Goal: Task Accomplishment & Management: Use online tool/utility

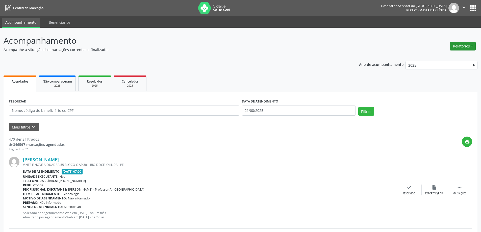
click at [460, 46] on button "Relatórios" at bounding box center [463, 46] width 26 height 9
click at [430, 56] on link "Agendamentos" at bounding box center [448, 56] width 54 height 7
select select "7"
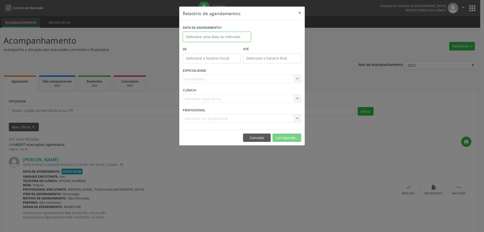
click at [221, 39] on input "text" at bounding box center [217, 37] width 68 height 10
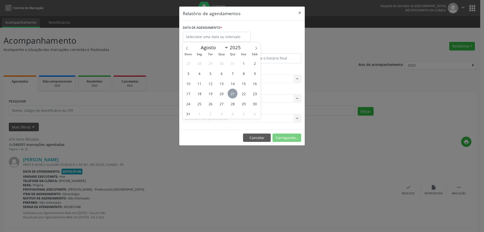
click at [231, 97] on span "21" at bounding box center [233, 94] width 10 height 10
type input "21/08/2025"
click at [233, 94] on span "21" at bounding box center [233, 94] width 10 height 10
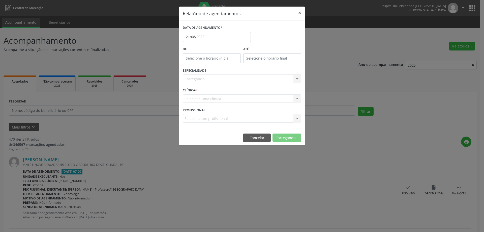
click at [233, 94] on div "CLÍNICA * Selecione uma clínica Nenhum resultado encontrado para: " " Não há ne…" at bounding box center [242, 97] width 121 height 20
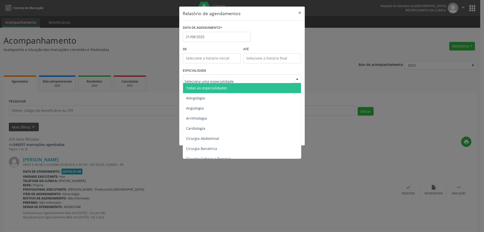
click at [210, 88] on span "Todas as especialidades" at bounding box center [206, 88] width 41 height 5
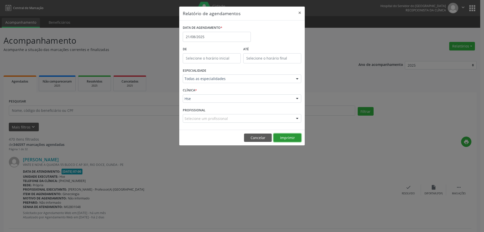
click at [289, 137] on button "Imprimir" at bounding box center [288, 137] width 28 height 9
click at [299, 12] on button "×" at bounding box center [300, 13] width 10 height 12
